Goal: Download file/media

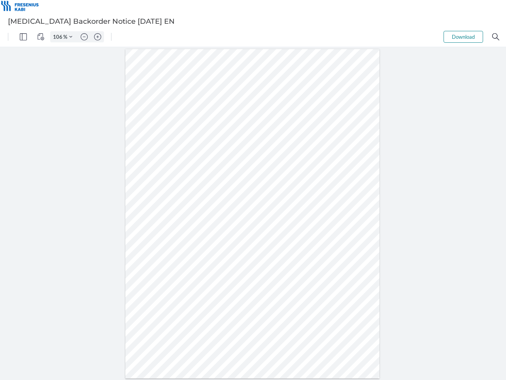
click at [23, 37] on img "Panel" at bounding box center [23, 36] width 7 height 7
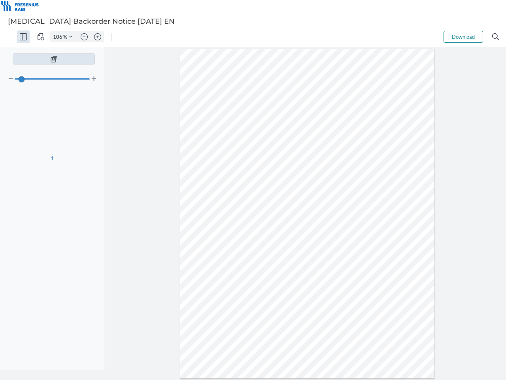
click at [41, 37] on img "View Controls" at bounding box center [40, 36] width 7 height 7
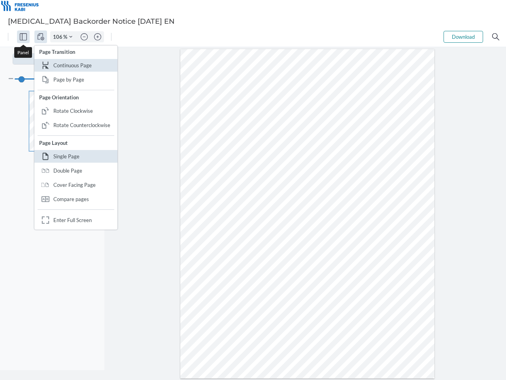
click at [59, 37] on input "106" at bounding box center [57, 36] width 13 height 7
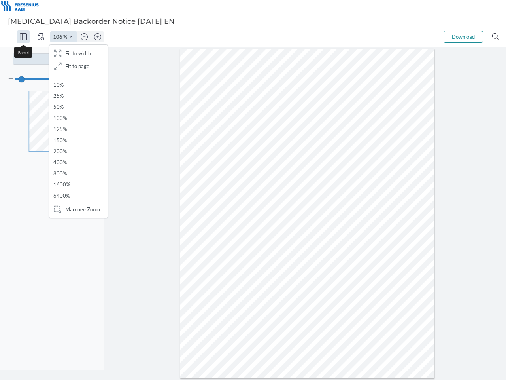
click at [71, 37] on img "Zoom Controls" at bounding box center [70, 36] width 3 height 3
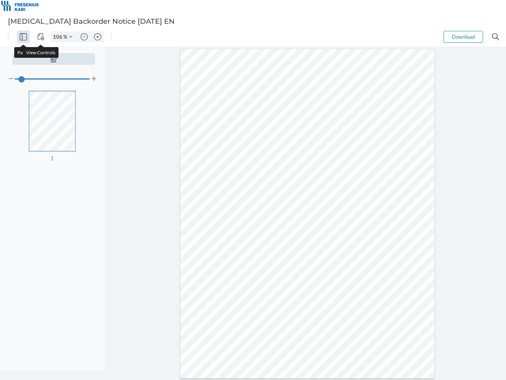
click at [84, 37] on img "Zoom out" at bounding box center [84, 36] width 7 height 7
click at [98, 37] on img "Zoom in" at bounding box center [97, 36] width 7 height 7
type input "106"
click at [463, 37] on button "Download" at bounding box center [464, 37] width 40 height 12
click at [496, 37] on img "Search" at bounding box center [495, 36] width 7 height 7
